Goal: Complete application form: Complete application form

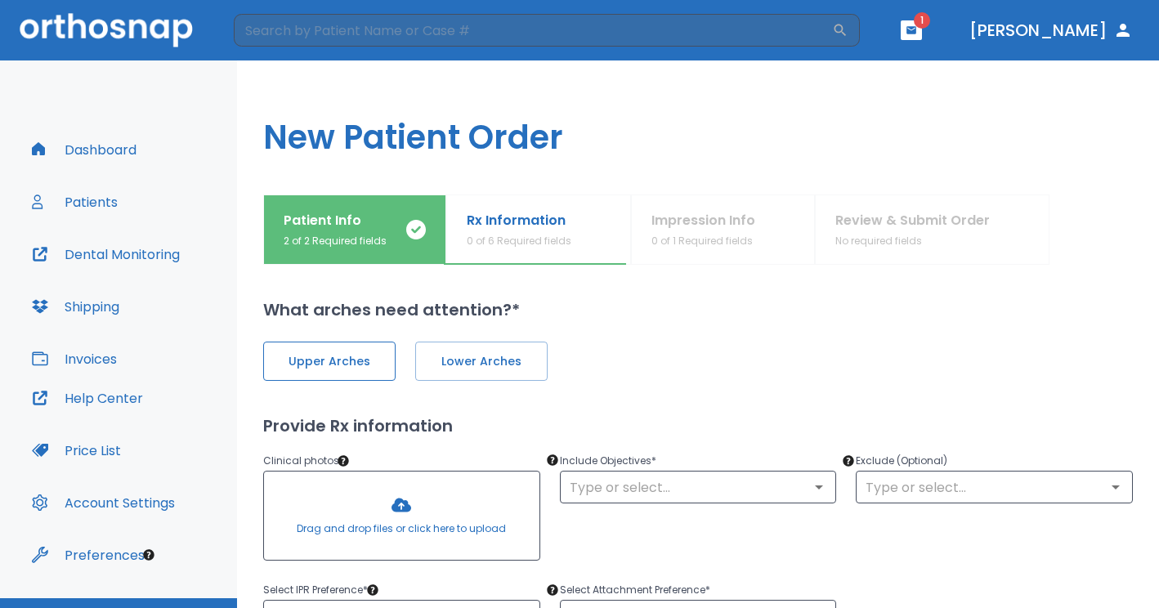
click at [381, 363] on button "Upper Arches" at bounding box center [329, 361] width 132 height 39
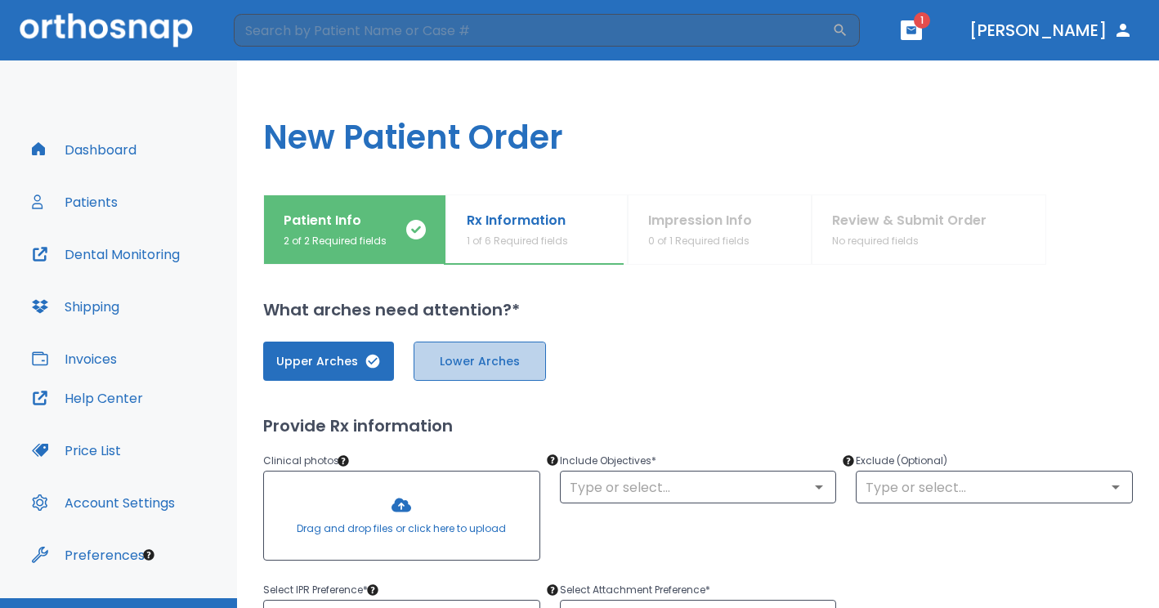
click at [478, 349] on button "Lower Arches" at bounding box center [480, 361] width 132 height 39
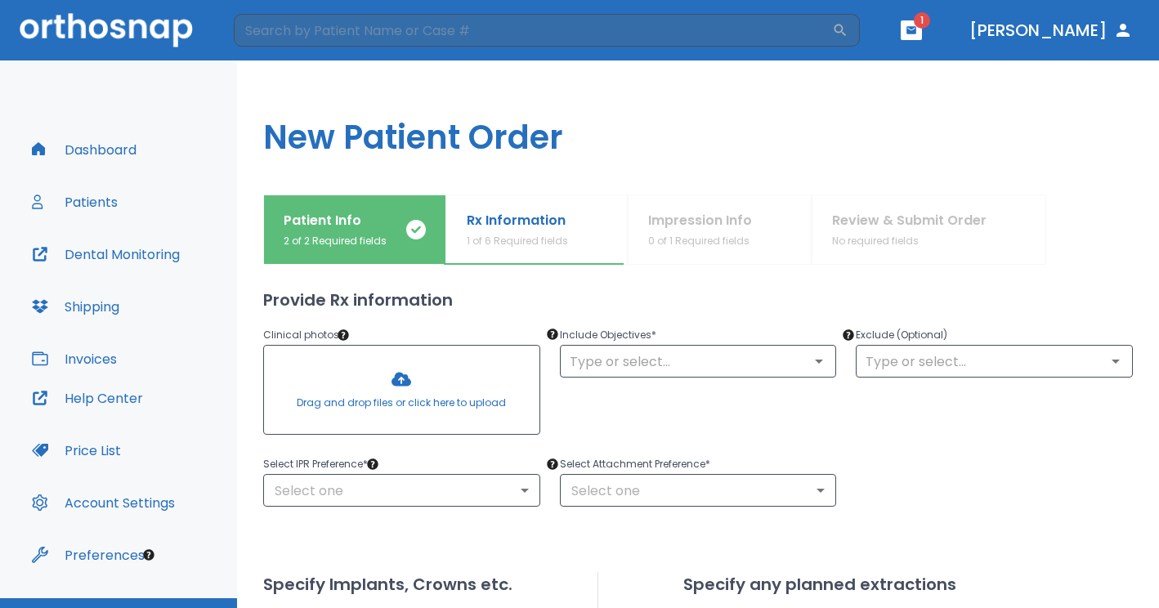
scroll to position [128, 0]
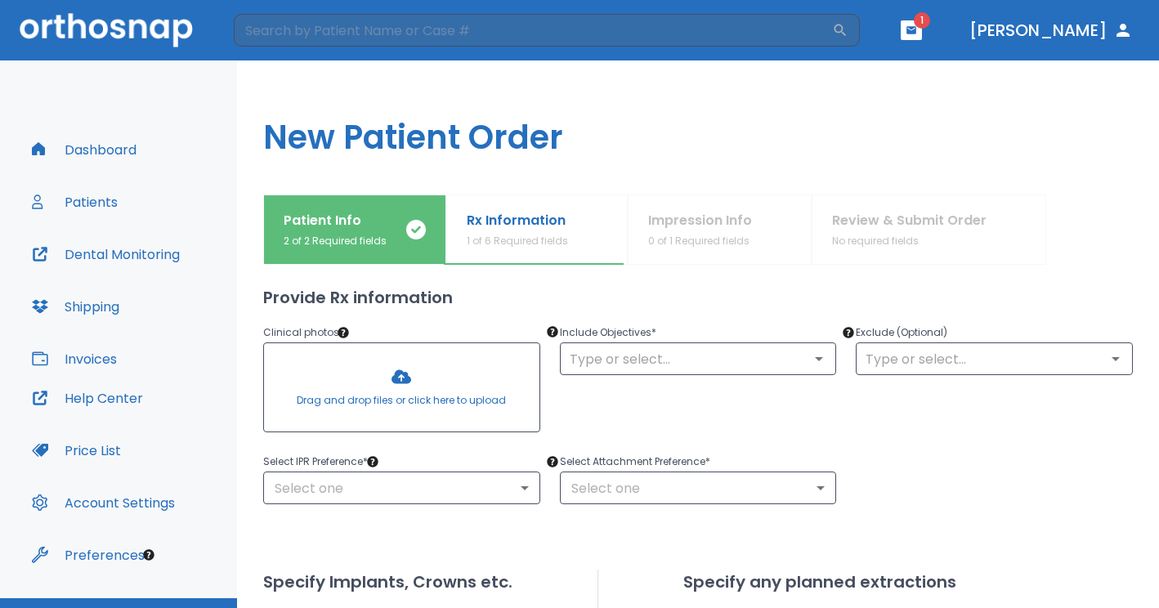
click at [397, 377] on div at bounding box center [402, 387] width 276 height 88
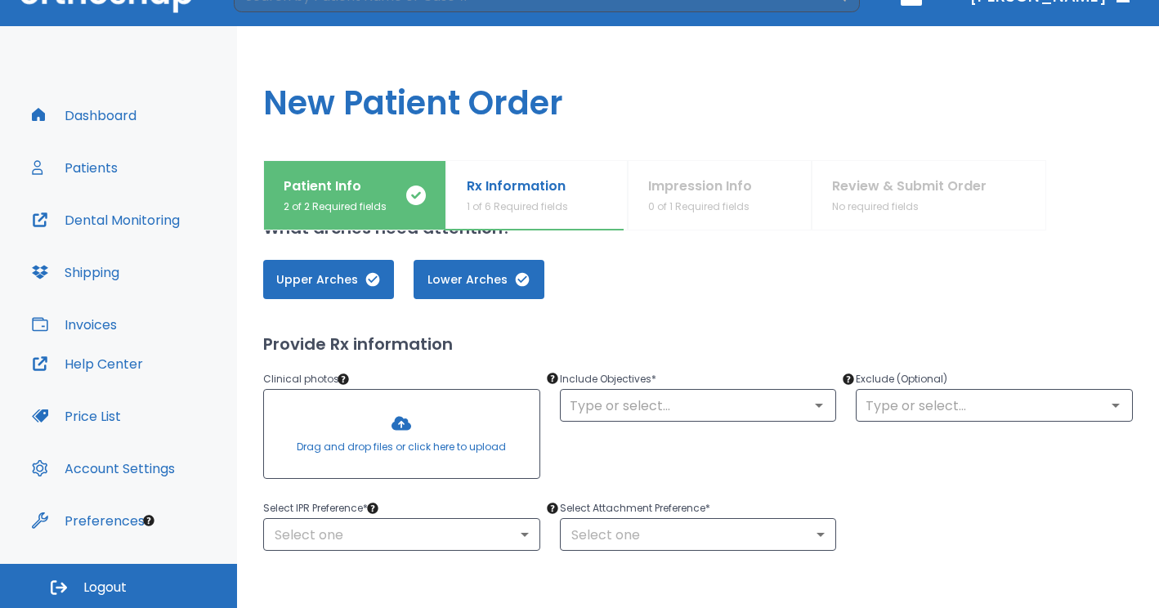
scroll to position [0, 0]
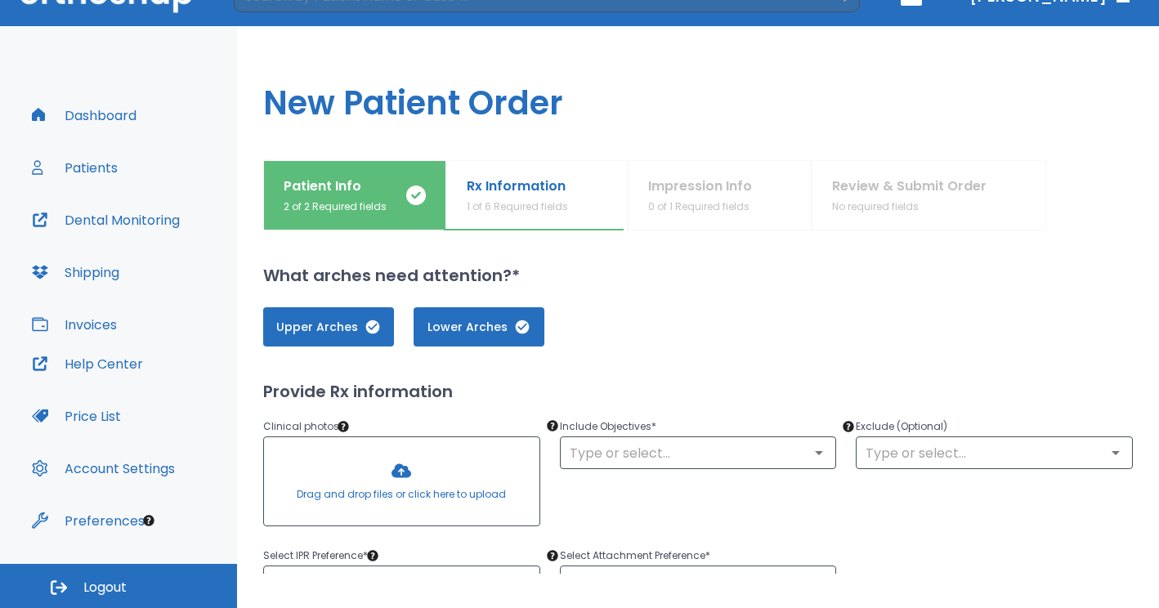
click at [404, 470] on div at bounding box center [402, 481] width 276 height 88
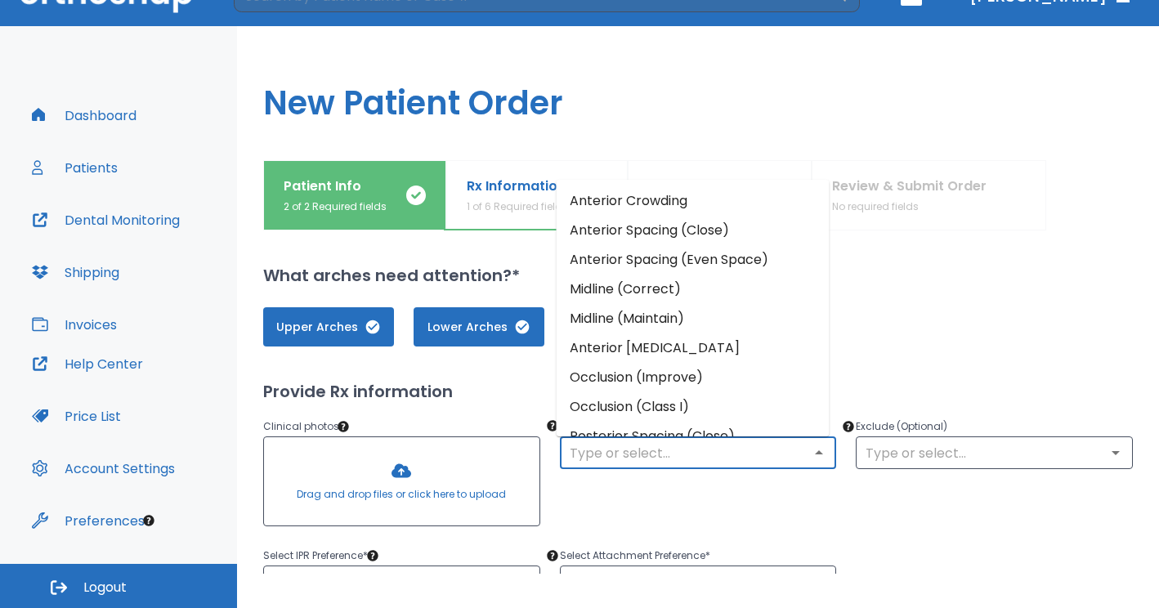
click at [750, 460] on input "text" at bounding box center [698, 453] width 267 height 23
click at [673, 206] on li "Anterior Crowding" at bounding box center [693, 200] width 273 height 29
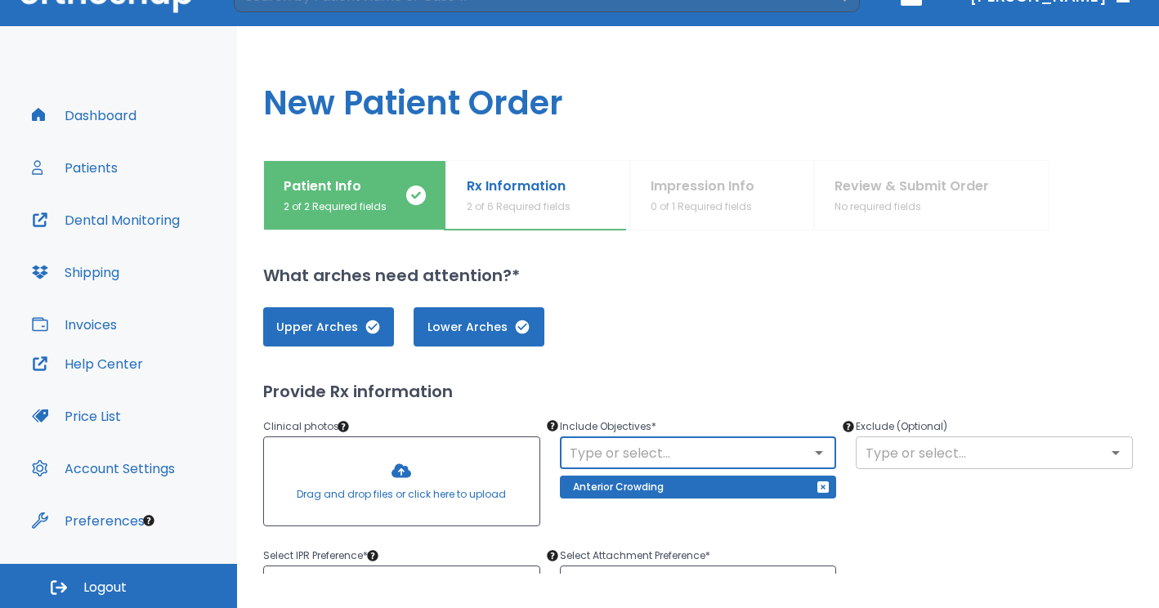
click at [908, 455] on input "text" at bounding box center [994, 453] width 267 height 23
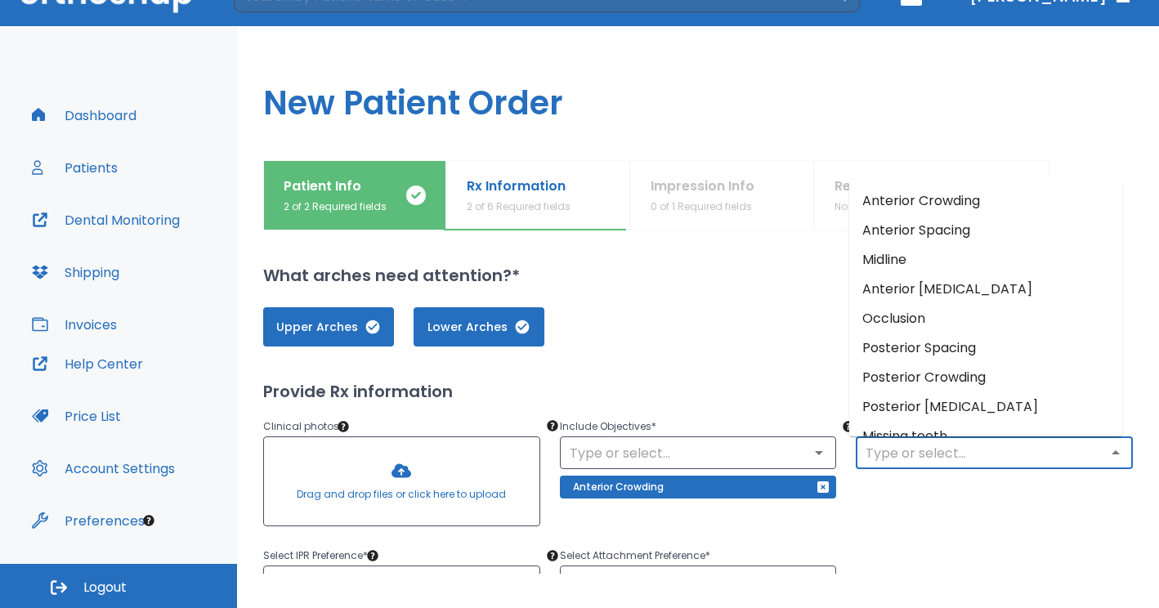
click at [933, 492] on div "Exclude (Optional) ​" at bounding box center [984, 465] width 297 height 136
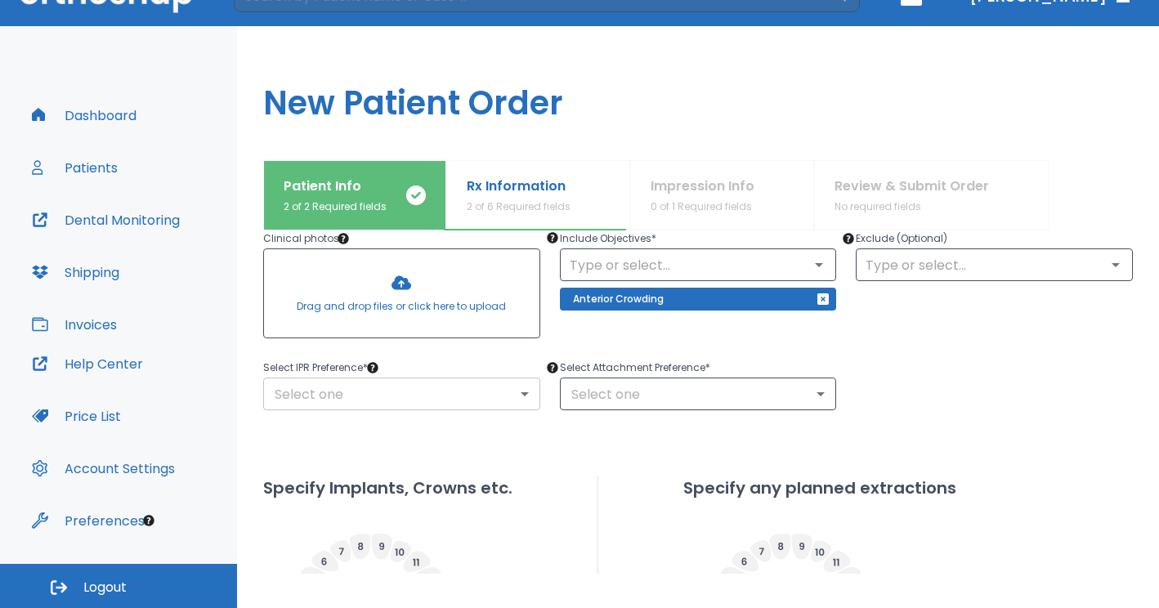
scroll to position [177, 0]
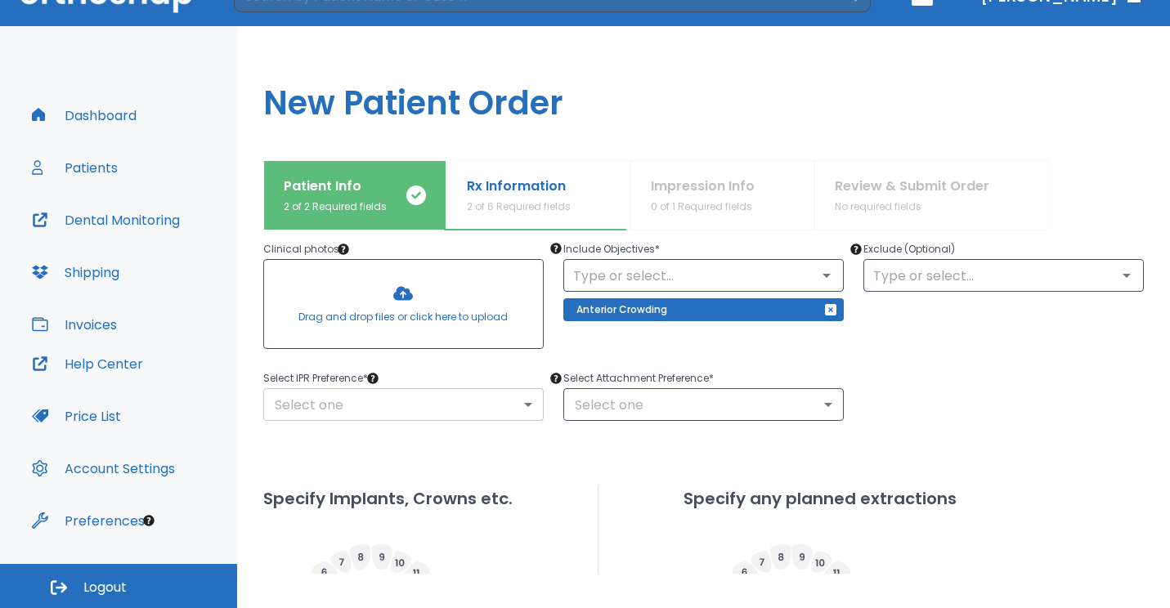
click at [520, 402] on body "​ 1 [PERSON_NAME] Dashboard Patients Dental Monitoring Shipping Invoices Help C…" at bounding box center [585, 270] width 1170 height 608
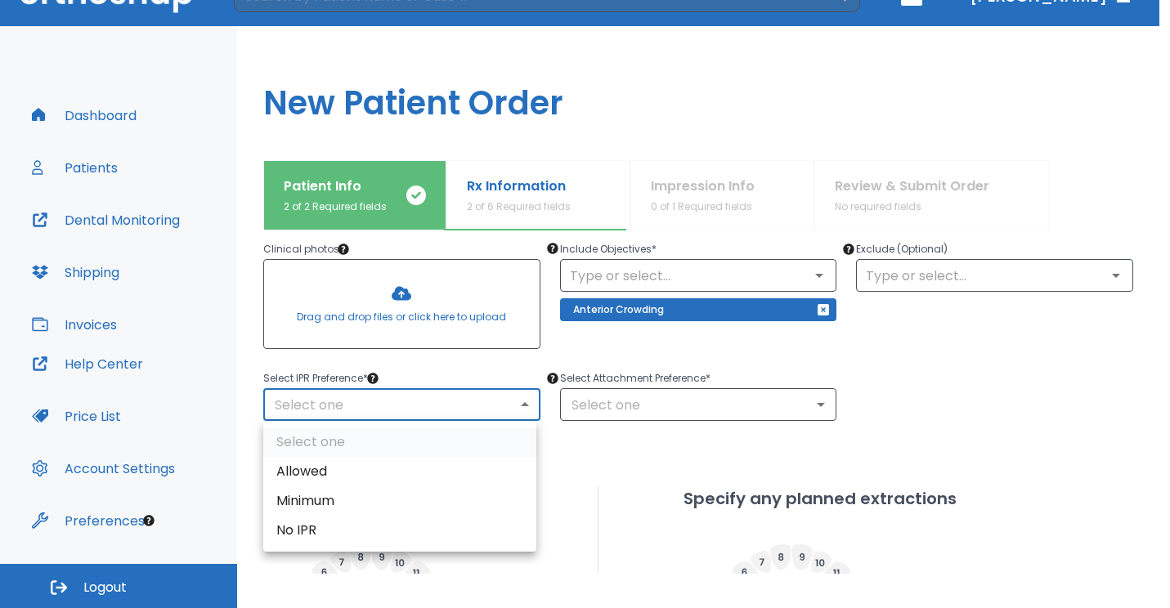
click at [428, 520] on li "No IPR" at bounding box center [399, 530] width 273 height 29
type input "0"
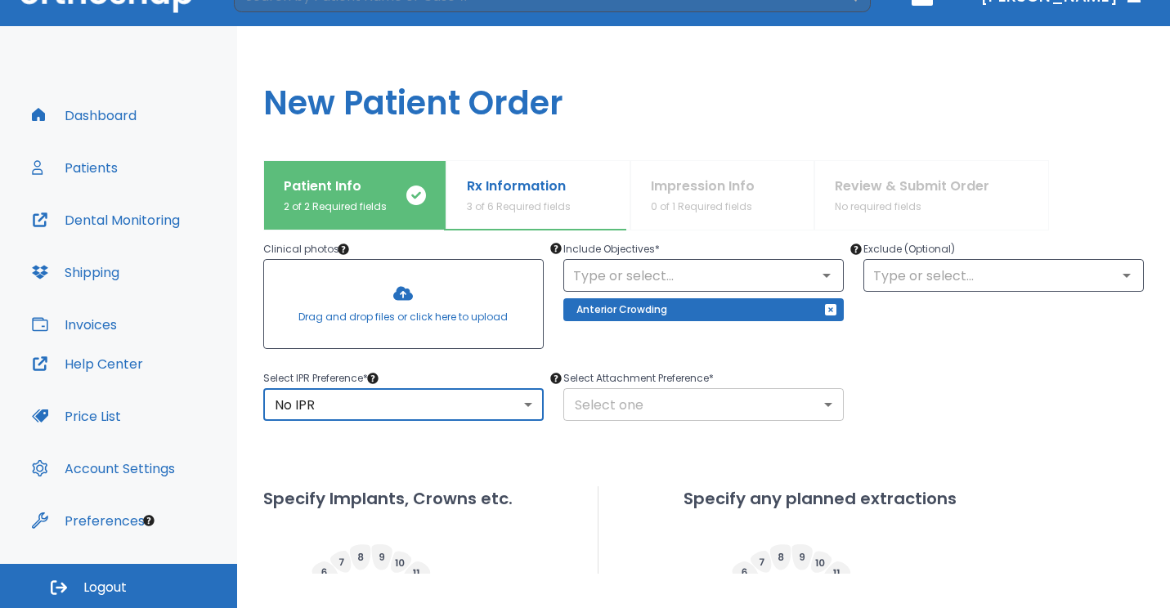
click at [715, 397] on body "​ 1 [PERSON_NAME] Dashboard Patients Dental Monitoring Shipping Invoices Help C…" at bounding box center [585, 270] width 1170 height 608
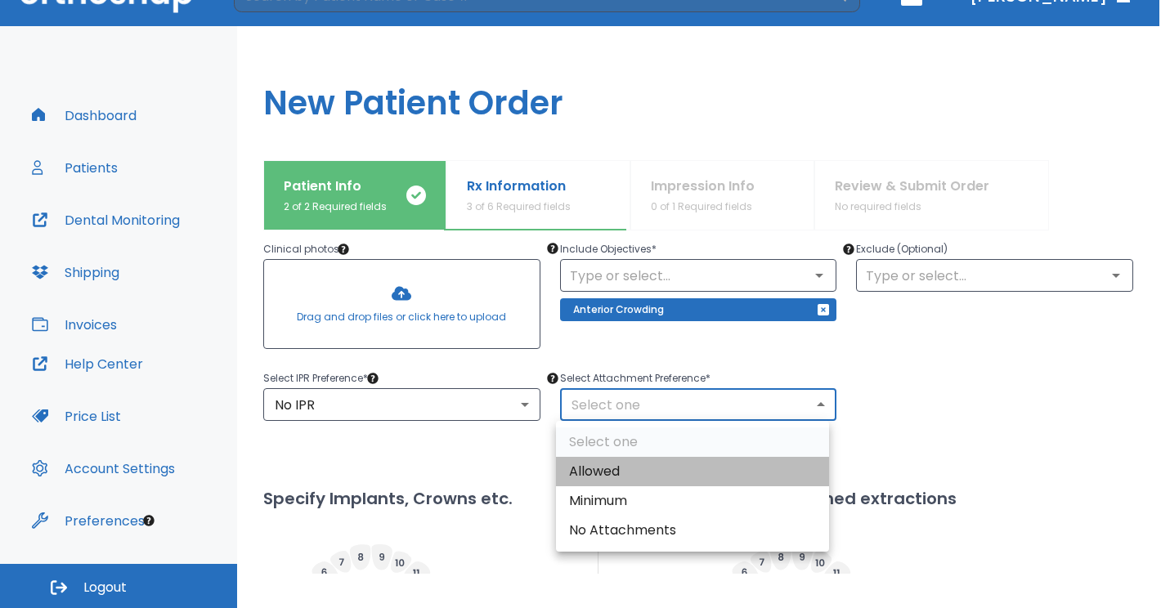
click at [653, 469] on li "Allowed" at bounding box center [692, 471] width 273 height 29
type input "1"
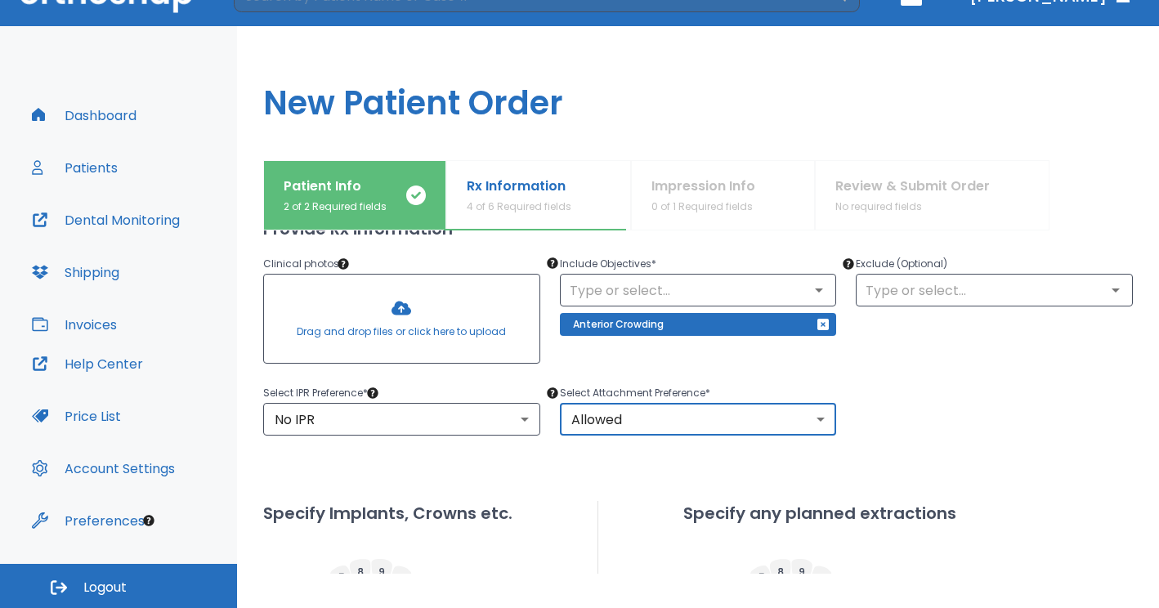
scroll to position [0, 0]
